Goal: Task Accomplishment & Management: Use online tool/utility

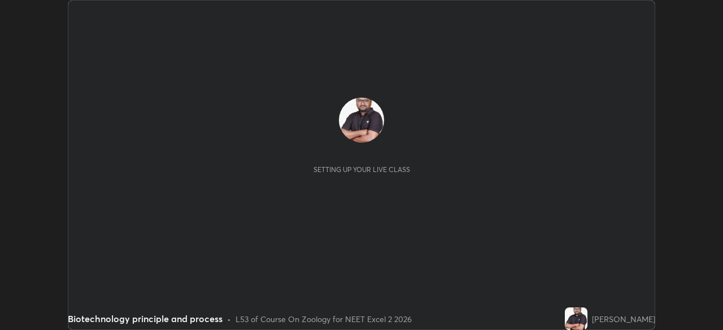
scroll to position [330, 722]
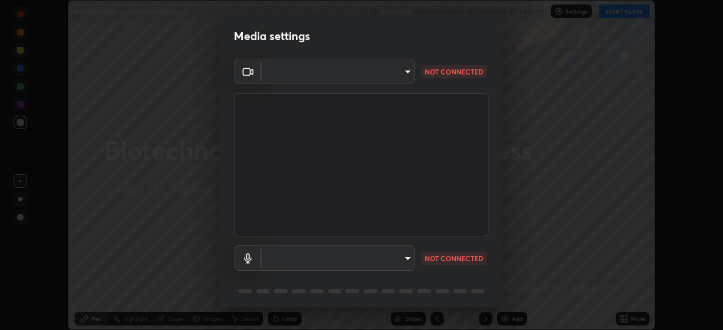
type input "f7a3972b1aa4ccc2bb278f1e0e3147348a18408e8ce32c2dd239d99c5c07823a"
type input "default"
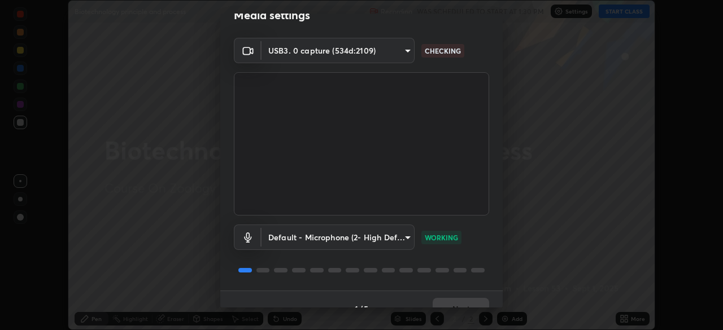
scroll to position [40, 0]
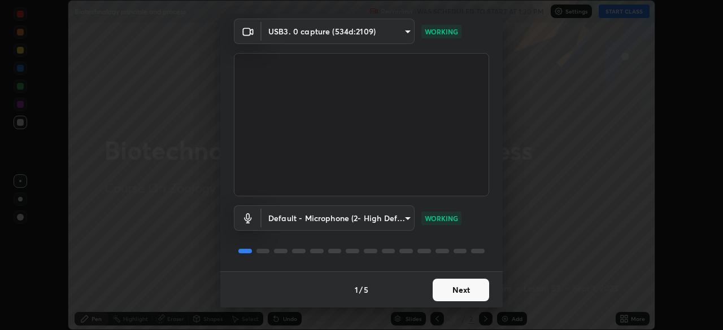
click at [461, 290] on button "Next" at bounding box center [461, 290] width 56 height 23
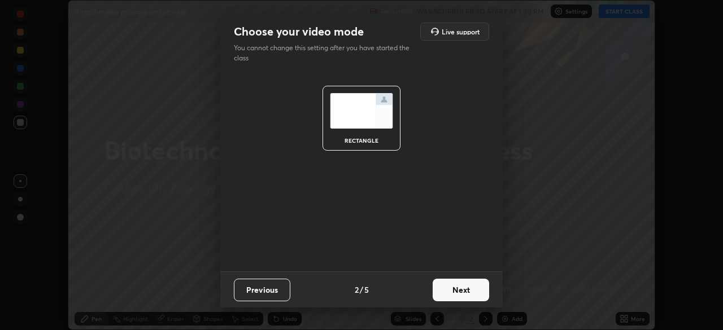
click at [471, 293] on button "Next" at bounding box center [461, 290] width 56 height 23
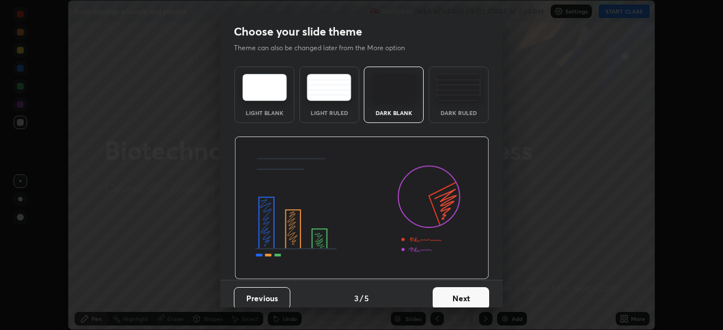
click at [451, 110] on div "Dark Ruled" at bounding box center [458, 113] width 45 height 6
click at [460, 298] on button "Next" at bounding box center [461, 299] width 56 height 23
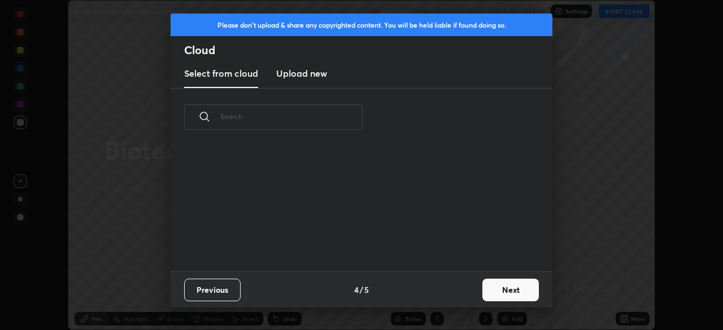
scroll to position [125, 363]
click at [497, 290] on button "Next" at bounding box center [510, 290] width 56 height 23
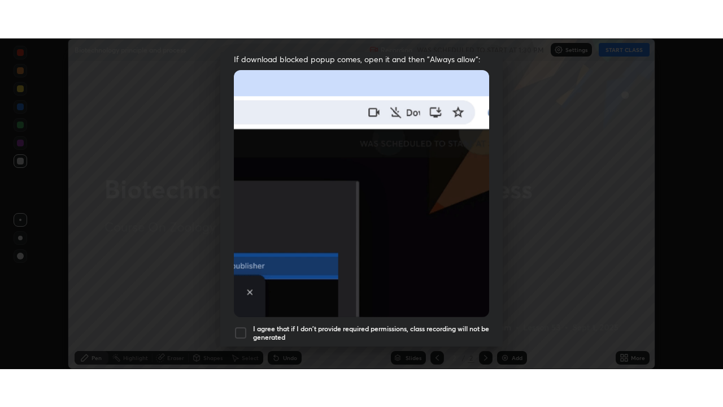
scroll to position [271, 0]
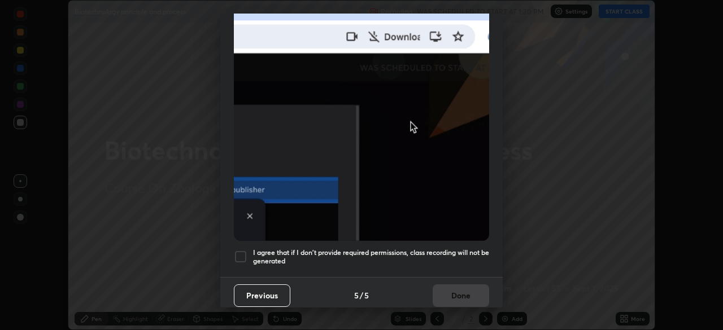
click at [389, 252] on h5 "I agree that if I don't provide required permissions, class recording will not …" at bounding box center [371, 258] width 236 height 18
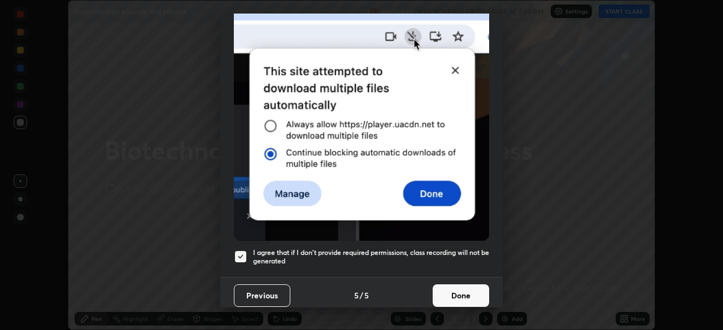
click at [450, 290] on button "Done" at bounding box center [461, 296] width 56 height 23
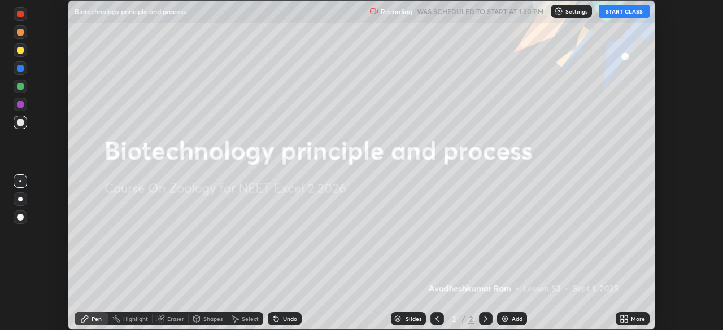
click at [621, 12] on button "START CLASS" at bounding box center [624, 12] width 51 height 14
click at [636, 320] on div "More" at bounding box center [638, 319] width 14 height 6
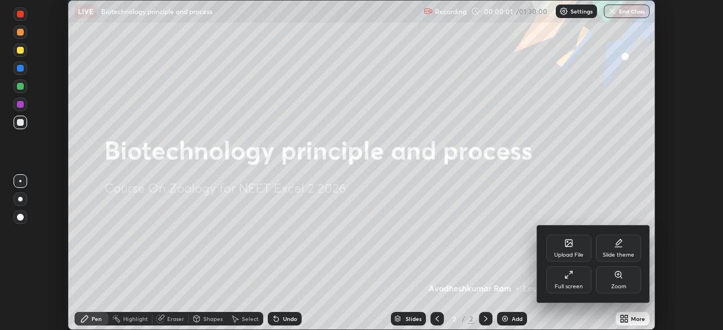
click at [573, 275] on icon at bounding box center [568, 275] width 9 height 9
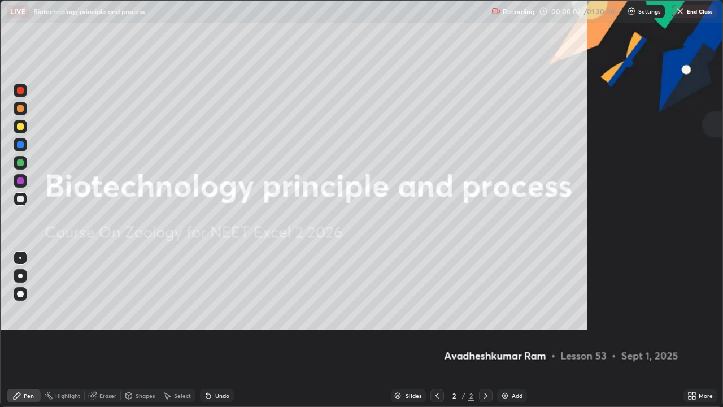
scroll to position [407, 723]
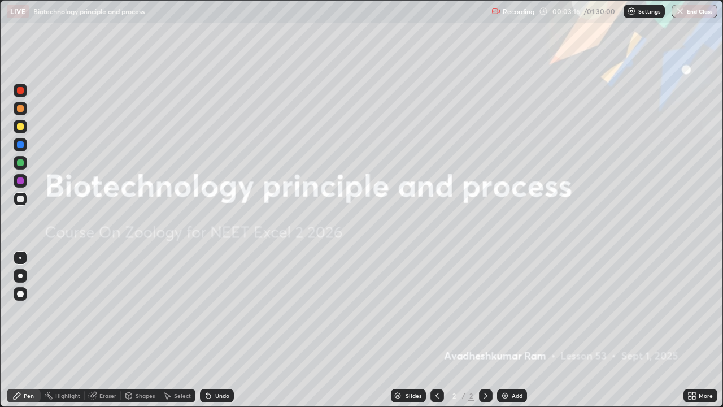
click at [507, 330] on img at bounding box center [504, 395] width 9 height 9
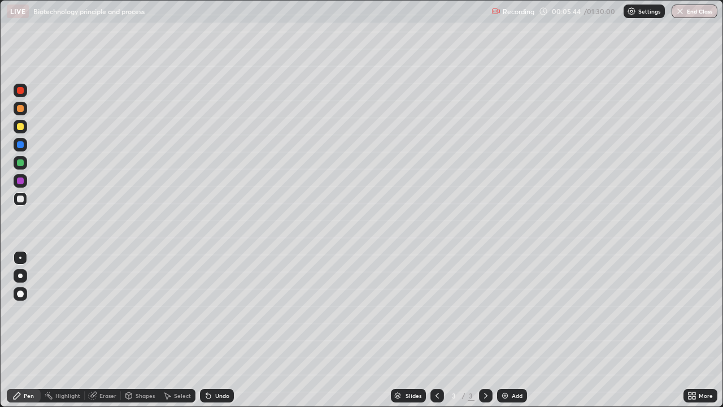
click at [21, 125] on div at bounding box center [20, 126] width 7 height 7
click at [19, 197] on div at bounding box center [20, 198] width 7 height 7
click at [219, 330] on div "Undo" at bounding box center [222, 396] width 14 height 6
click at [17, 128] on div at bounding box center [20, 126] width 7 height 7
click at [20, 199] on div at bounding box center [20, 198] width 7 height 7
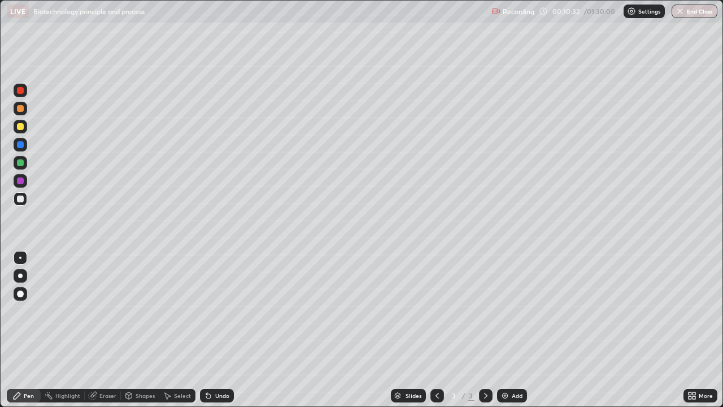
click at [139, 330] on div "Shapes" at bounding box center [145, 396] width 19 height 6
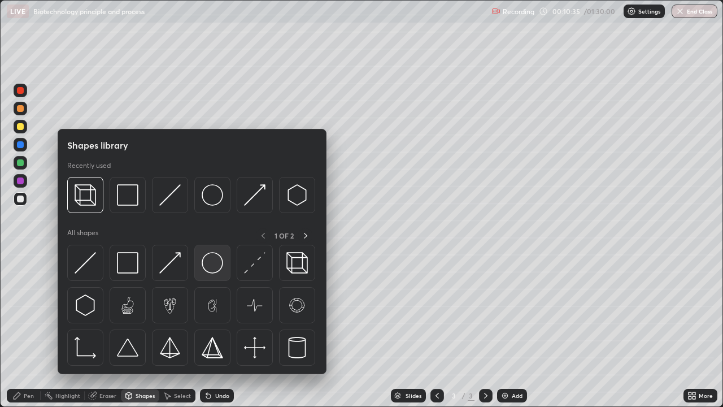
click at [210, 264] on img at bounding box center [212, 262] width 21 height 21
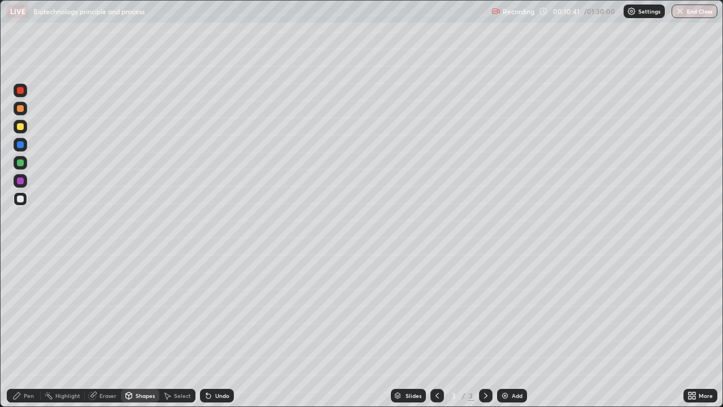
click at [27, 330] on div "Pen" at bounding box center [29, 396] width 10 height 6
click at [18, 132] on div at bounding box center [21, 127] width 14 height 14
click at [22, 290] on div at bounding box center [21, 294] width 14 height 14
click at [221, 330] on div "Undo" at bounding box center [222, 396] width 14 height 6
click at [21, 143] on div at bounding box center [20, 144] width 7 height 7
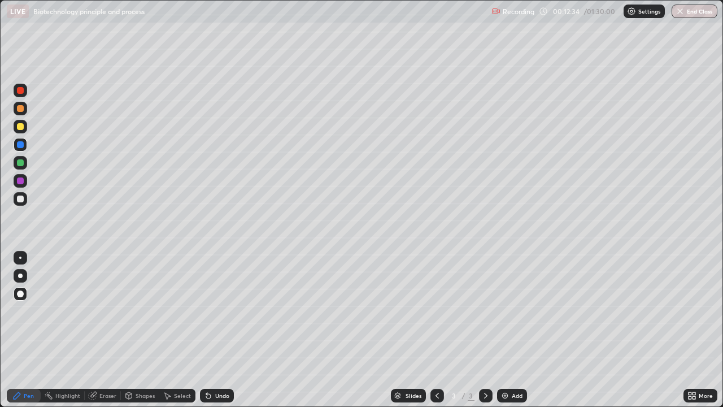
click at [212, 330] on div "Undo" at bounding box center [217, 396] width 34 height 14
click at [217, 330] on div "Undo" at bounding box center [222, 396] width 14 height 6
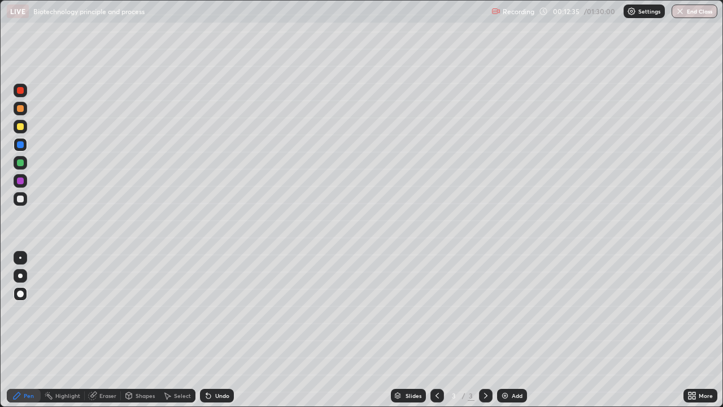
click at [217, 330] on div "Undo" at bounding box center [222, 396] width 14 height 6
click at [220, 330] on div "Undo" at bounding box center [222, 396] width 14 height 6
click at [217, 330] on div "Undo" at bounding box center [217, 396] width 34 height 14
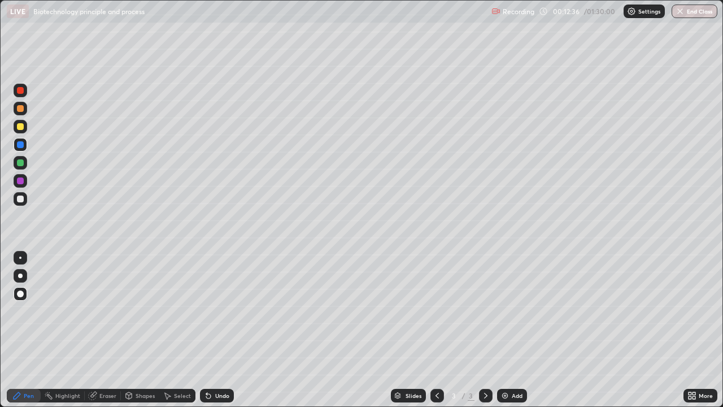
click at [221, 330] on div "Undo" at bounding box center [222, 396] width 14 height 6
click at [219, 330] on div "Undo" at bounding box center [222, 396] width 14 height 6
click at [19, 198] on div at bounding box center [20, 198] width 7 height 7
click at [20, 258] on div at bounding box center [20, 257] width 2 height 2
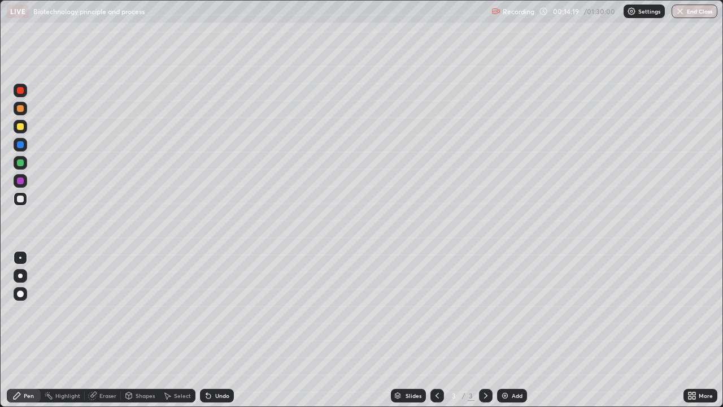
click at [133, 330] on div "Shapes" at bounding box center [140, 396] width 38 height 14
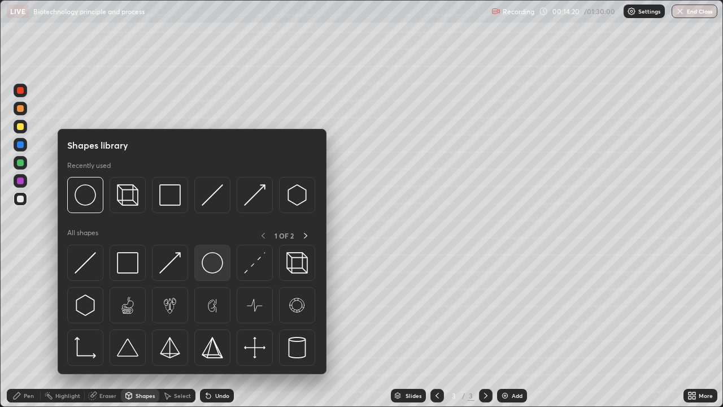
click at [213, 267] on img at bounding box center [212, 262] width 21 height 21
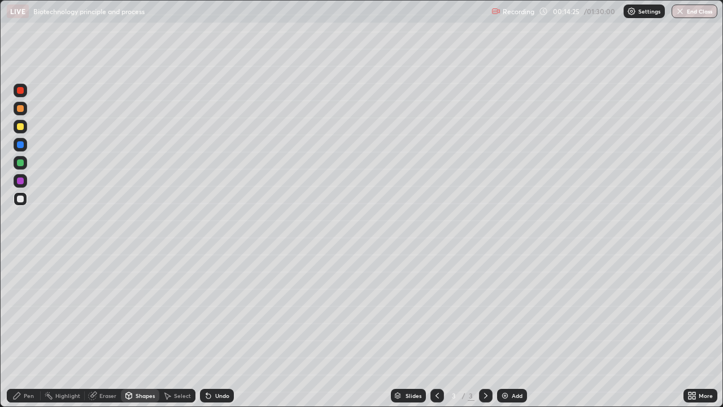
click at [215, 330] on div "Undo" at bounding box center [222, 396] width 14 height 6
click at [24, 330] on div "Pen" at bounding box center [29, 396] width 10 height 6
click at [215, 330] on div "Undo" at bounding box center [222, 396] width 14 height 6
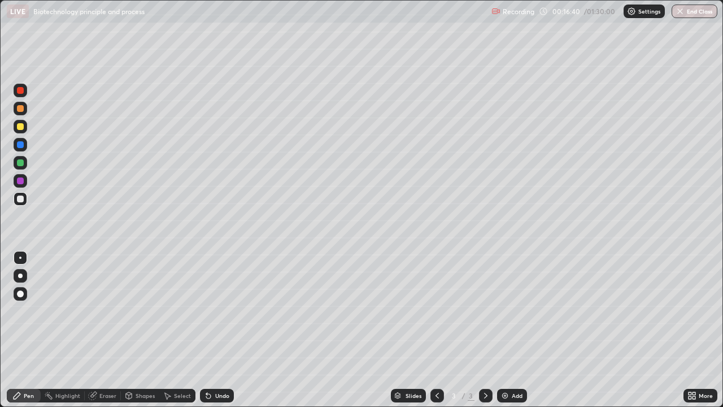
click at [21, 293] on div at bounding box center [20, 293] width 7 height 7
click at [20, 330] on icon at bounding box center [16, 395] width 9 height 9
click at [217, 330] on div "Undo" at bounding box center [222, 396] width 14 height 6
click at [20, 258] on div at bounding box center [20, 257] width 2 height 2
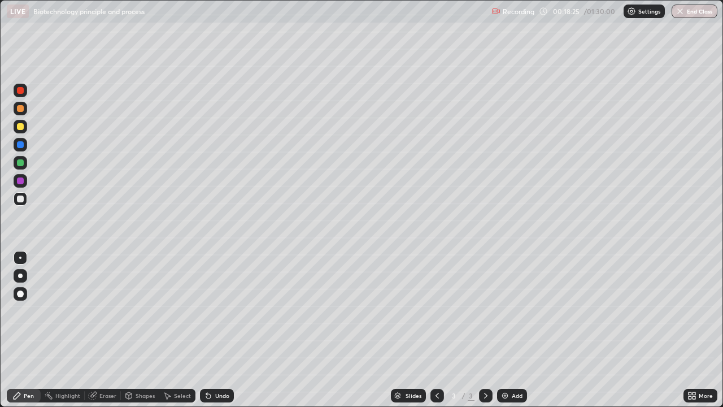
click at [23, 162] on div at bounding box center [20, 162] width 7 height 7
click at [18, 127] on div at bounding box center [20, 126] width 7 height 7
click at [217, 330] on div "Undo" at bounding box center [222, 396] width 14 height 6
click at [22, 198] on div at bounding box center [20, 198] width 7 height 7
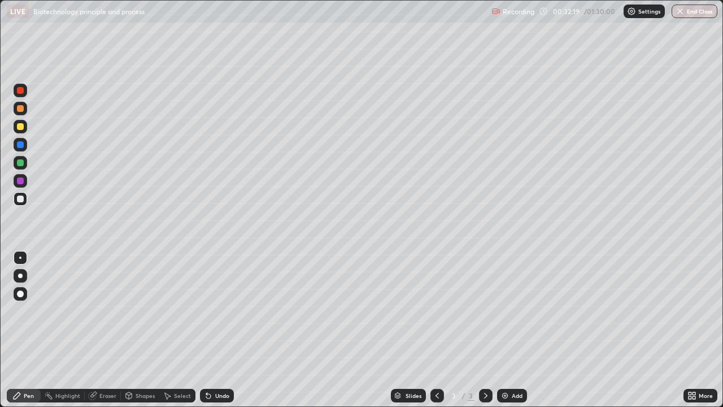
click at [507, 330] on img at bounding box center [504, 395] width 9 height 9
click at [430, 330] on div at bounding box center [437, 396] width 14 height 14
click at [483, 330] on icon at bounding box center [485, 395] width 9 height 9
click at [219, 330] on div "Undo" at bounding box center [217, 396] width 34 height 14
click at [212, 330] on div "Undo" at bounding box center [217, 396] width 34 height 14
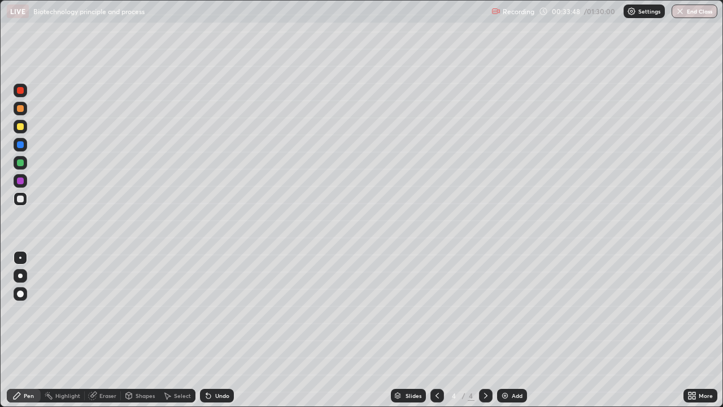
click at [212, 330] on div "Undo" at bounding box center [217, 396] width 34 height 14
click at [213, 330] on div "Undo" at bounding box center [217, 396] width 34 height 14
click at [216, 330] on div "Undo" at bounding box center [222, 396] width 14 height 6
click at [20, 200] on div at bounding box center [20, 198] width 7 height 7
click at [174, 330] on div "Select" at bounding box center [182, 396] width 17 height 6
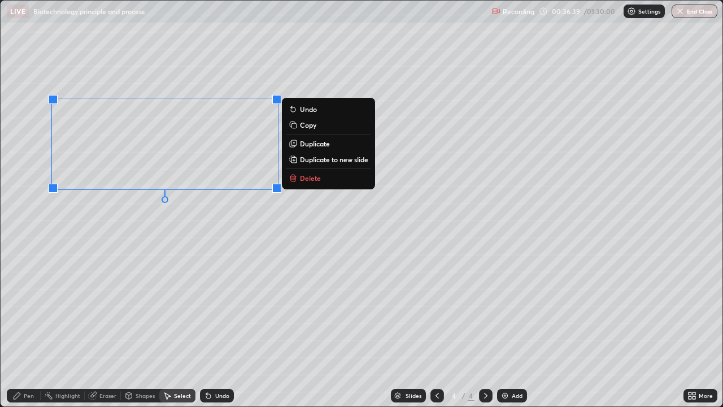
click at [305, 147] on p "Duplicate" at bounding box center [315, 143] width 30 height 9
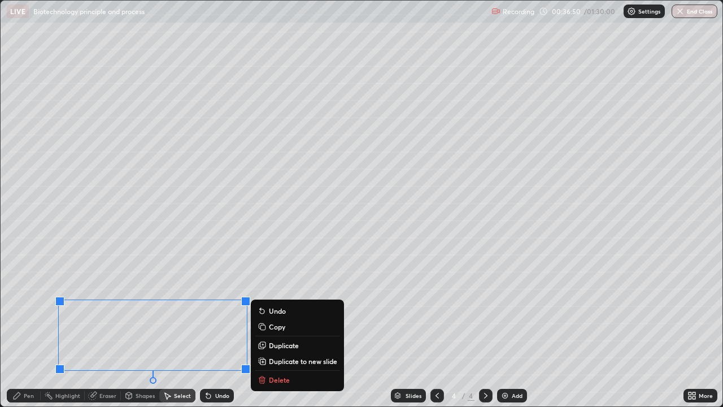
click at [97, 330] on div "Eraser" at bounding box center [103, 396] width 36 height 14
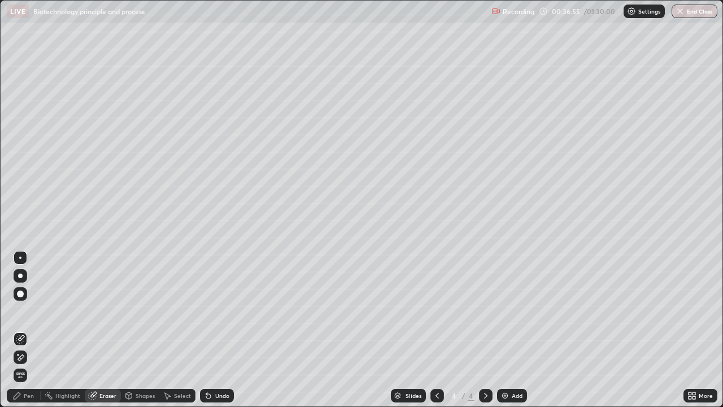
click at [25, 330] on div "Pen" at bounding box center [29, 396] width 10 height 6
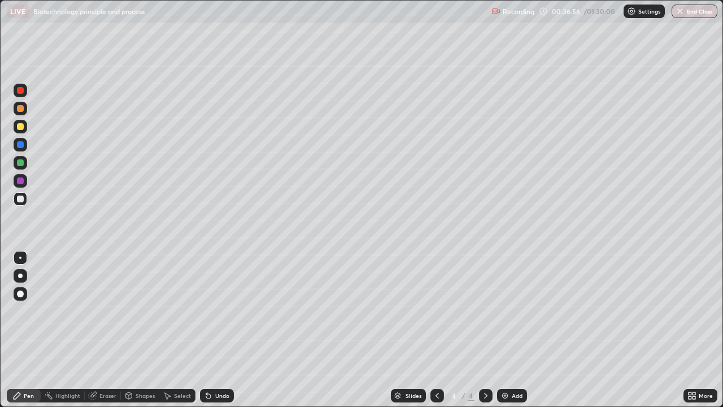
click at [20, 125] on div at bounding box center [20, 126] width 7 height 7
click at [20, 198] on div at bounding box center [20, 198] width 7 height 7
click at [19, 126] on div at bounding box center [20, 126] width 7 height 7
click at [18, 198] on div at bounding box center [20, 198] width 7 height 7
click at [21, 125] on div at bounding box center [20, 126] width 7 height 7
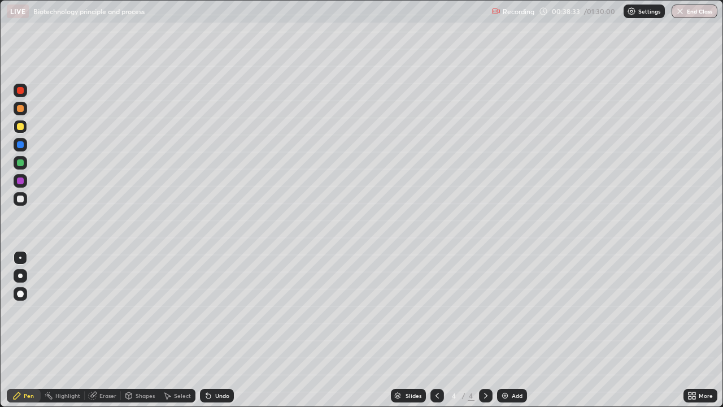
click at [21, 294] on div at bounding box center [20, 293] width 7 height 7
click at [20, 198] on div at bounding box center [20, 198] width 7 height 7
click at [20, 258] on div at bounding box center [20, 257] width 2 height 2
click at [222, 330] on div "Undo" at bounding box center [222, 396] width 14 height 6
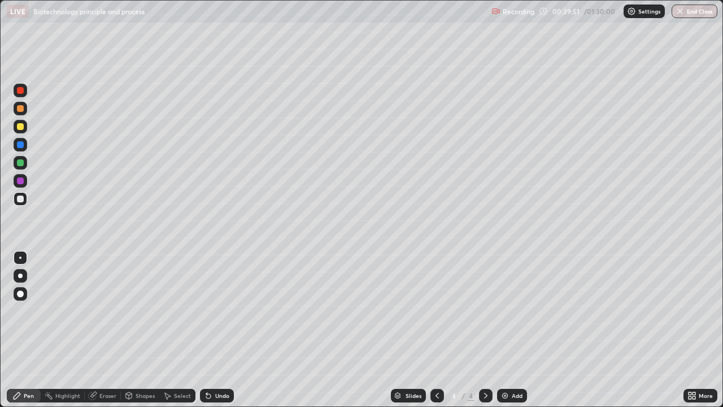
click at [138, 330] on div "Shapes" at bounding box center [145, 396] width 19 height 6
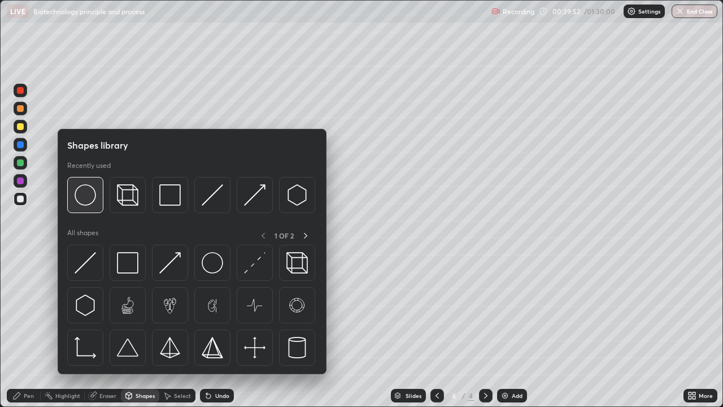
click at [87, 199] on img at bounding box center [85, 194] width 21 height 21
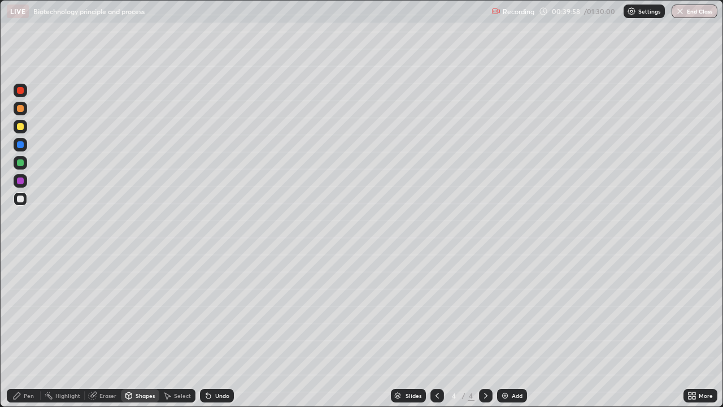
click at [21, 330] on icon at bounding box center [16, 395] width 9 height 9
click at [23, 202] on div at bounding box center [21, 199] width 14 height 14
click at [18, 145] on div at bounding box center [20, 144] width 7 height 7
click at [19, 294] on div at bounding box center [20, 293] width 7 height 7
click at [20, 198] on div at bounding box center [20, 198] width 7 height 7
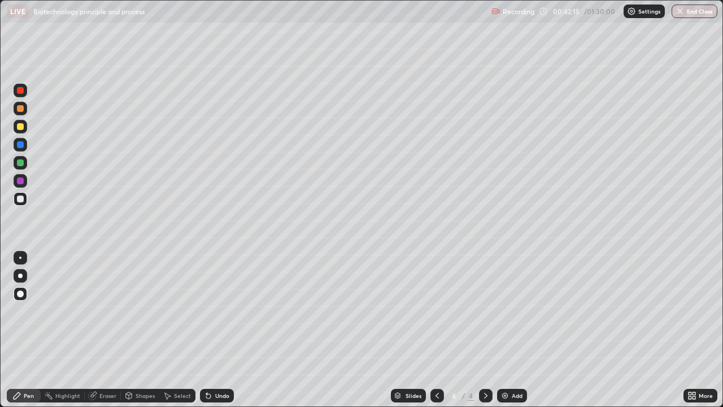
click at [20, 258] on div at bounding box center [20, 257] width 2 height 2
click at [19, 142] on div at bounding box center [20, 144] width 7 height 7
click at [20, 124] on div at bounding box center [20, 126] width 7 height 7
click at [515, 330] on div "Add" at bounding box center [512, 396] width 30 height 14
click at [19, 201] on div at bounding box center [20, 198] width 7 height 7
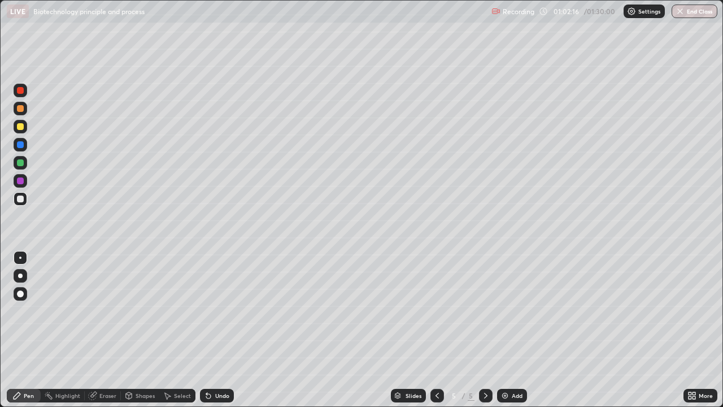
click at [22, 128] on div at bounding box center [20, 126] width 7 height 7
click at [19, 197] on div at bounding box center [20, 198] width 7 height 7
click at [21, 125] on div at bounding box center [20, 126] width 7 height 7
click at [20, 292] on div at bounding box center [20, 293] width 7 height 7
click at [19, 252] on div at bounding box center [21, 258] width 14 height 14
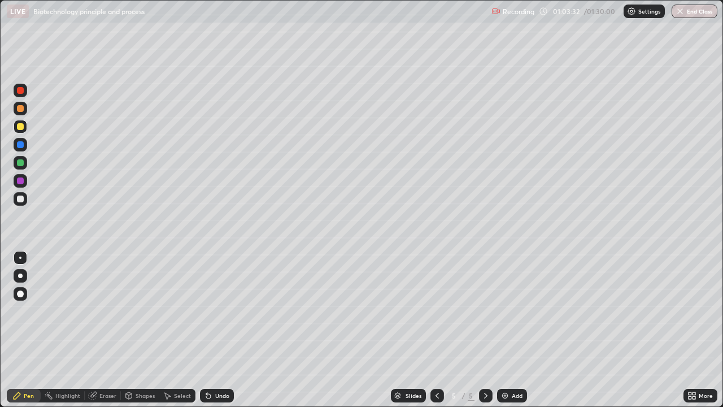
click at [99, 330] on div "Eraser" at bounding box center [107, 396] width 17 height 6
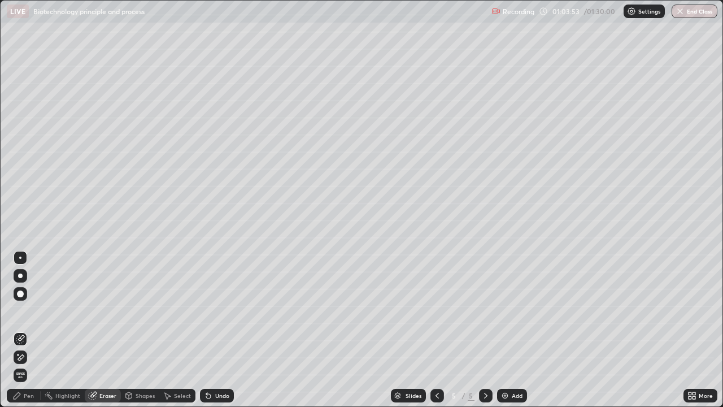
click at [27, 330] on div "Pen" at bounding box center [29, 396] width 10 height 6
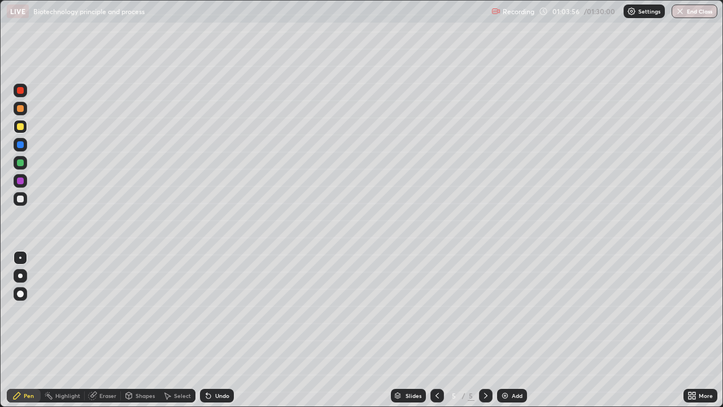
click at [216, 330] on div "Undo" at bounding box center [222, 396] width 14 height 6
click at [22, 198] on div at bounding box center [20, 198] width 7 height 7
click at [22, 199] on div at bounding box center [20, 198] width 7 height 7
click at [21, 128] on div at bounding box center [20, 126] width 7 height 7
click at [20, 256] on div at bounding box center [20, 257] width 2 height 2
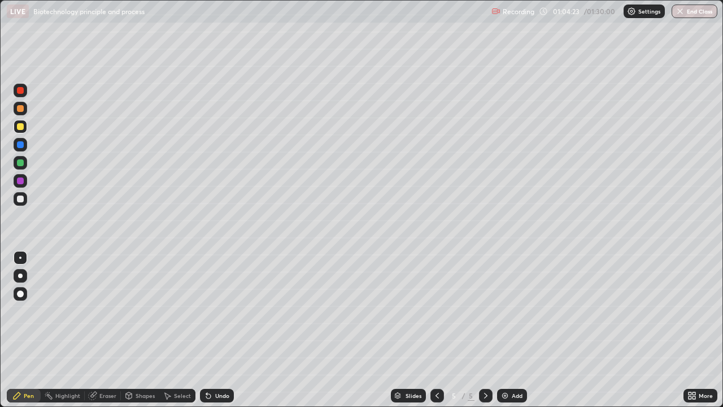
click at [20, 199] on div at bounding box center [20, 198] width 7 height 7
click at [19, 127] on div at bounding box center [20, 126] width 7 height 7
click at [23, 202] on div at bounding box center [21, 199] width 14 height 14
click at [219, 330] on div "Undo" at bounding box center [217, 396] width 34 height 14
click at [215, 330] on div "Undo" at bounding box center [217, 396] width 34 height 14
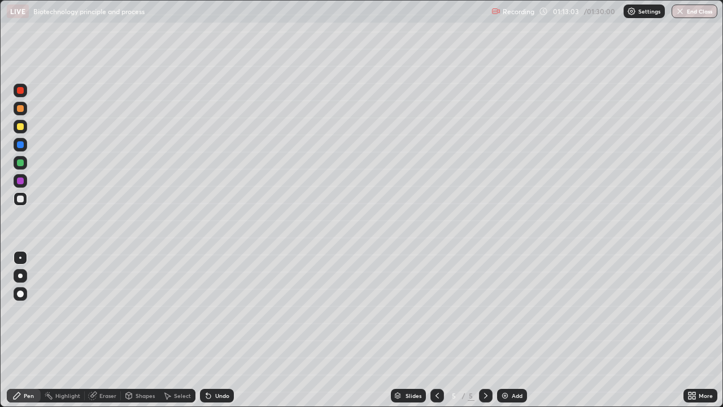
click at [693, 6] on button "End Class" at bounding box center [695, 12] width 46 height 14
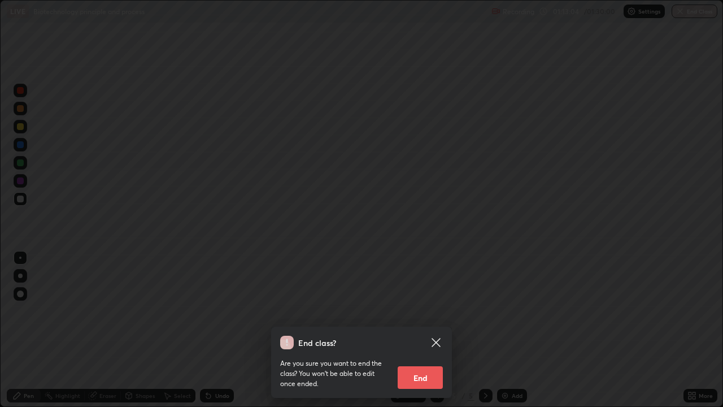
click at [430, 330] on button "End" at bounding box center [420, 377] width 45 height 23
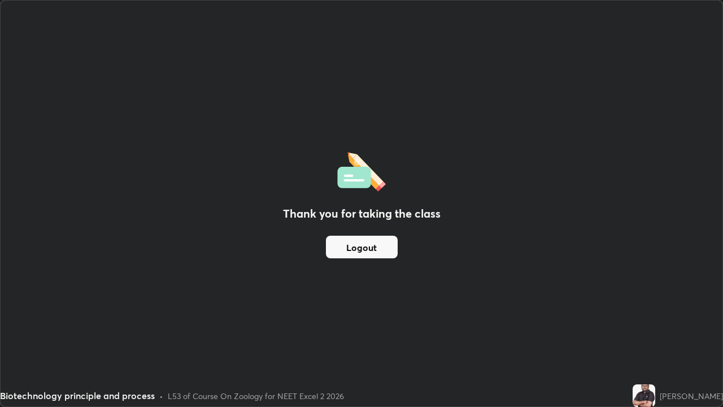
click at [370, 255] on button "Logout" at bounding box center [362, 247] width 72 height 23
